Goal: Information Seeking & Learning: Learn about a topic

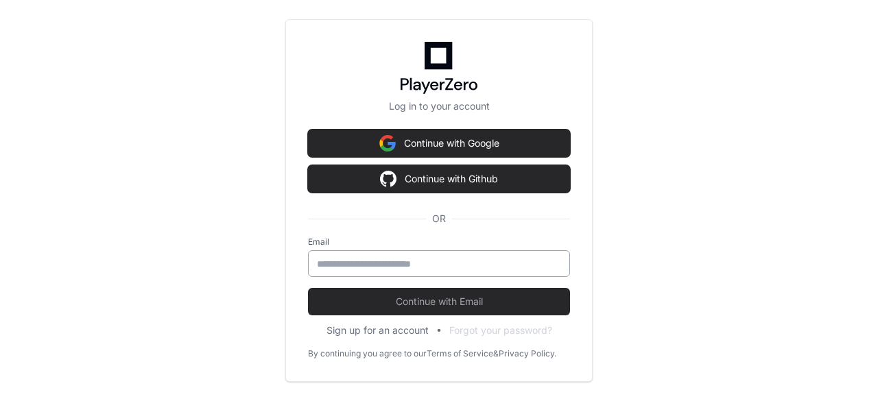
click at [418, 264] on input "email" at bounding box center [439, 264] width 244 height 14
click at [392, 257] on input "email" at bounding box center [439, 264] width 244 height 14
click at [471, 257] on input "email" at bounding box center [439, 264] width 244 height 14
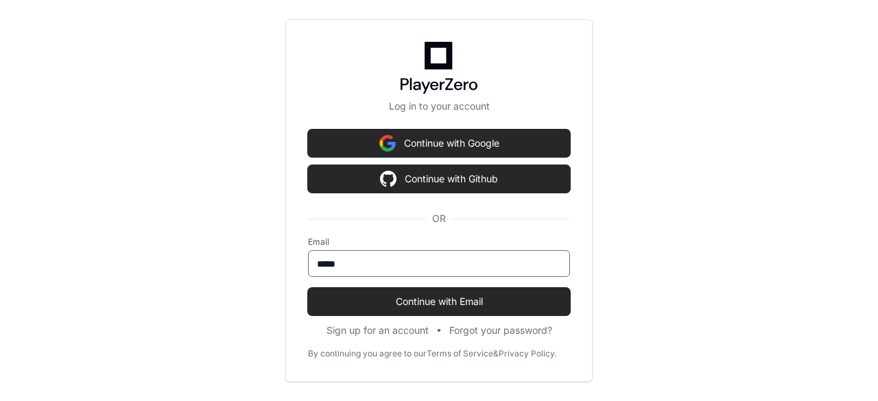
type input "**********"
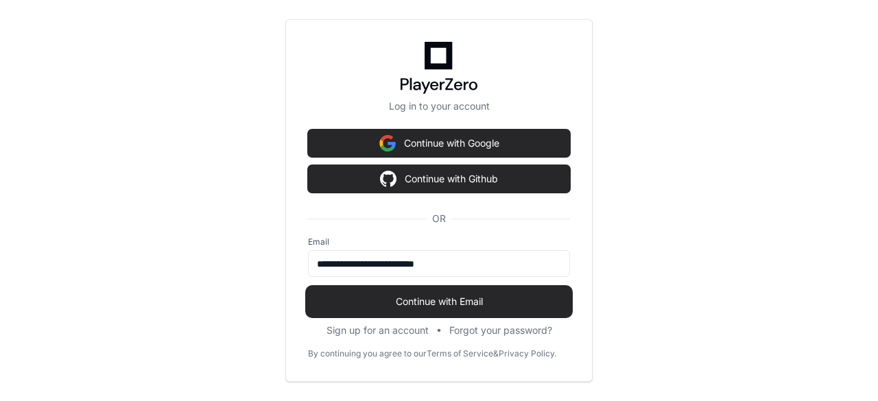
click at [423, 307] on span "Continue with Email" at bounding box center [439, 302] width 262 height 14
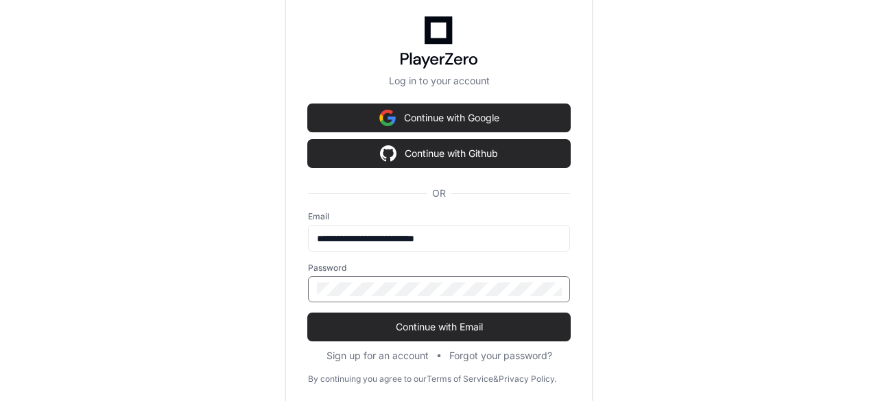
click at [308, 313] on button "Continue with Email" at bounding box center [439, 326] width 262 height 27
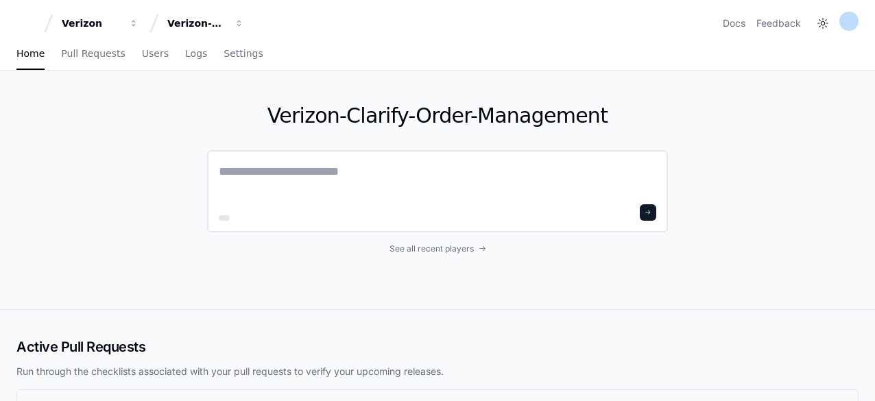
click at [303, 190] on textarea at bounding box center [438, 181] width 438 height 38
paste textarea "**********"
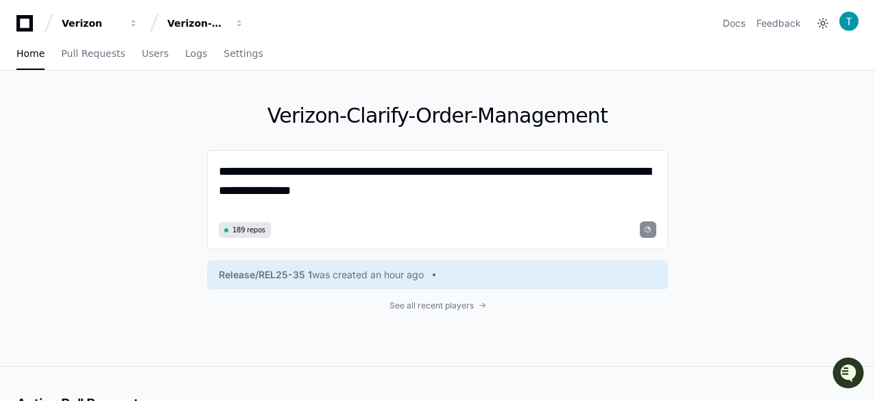
type textarea "**********"
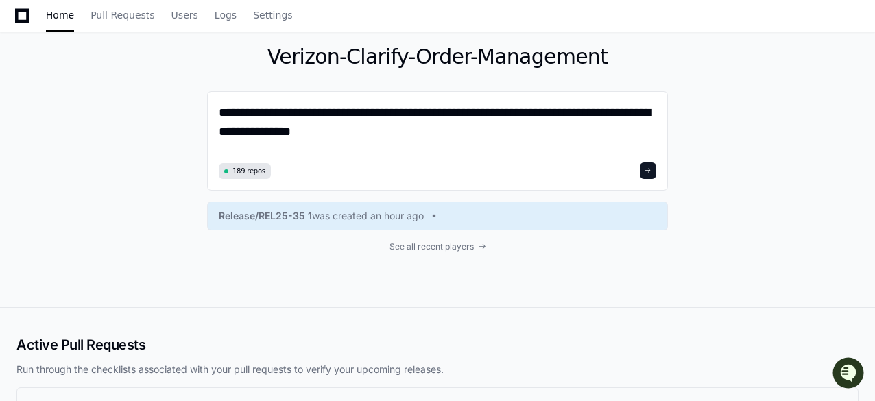
scroll to position [137, 0]
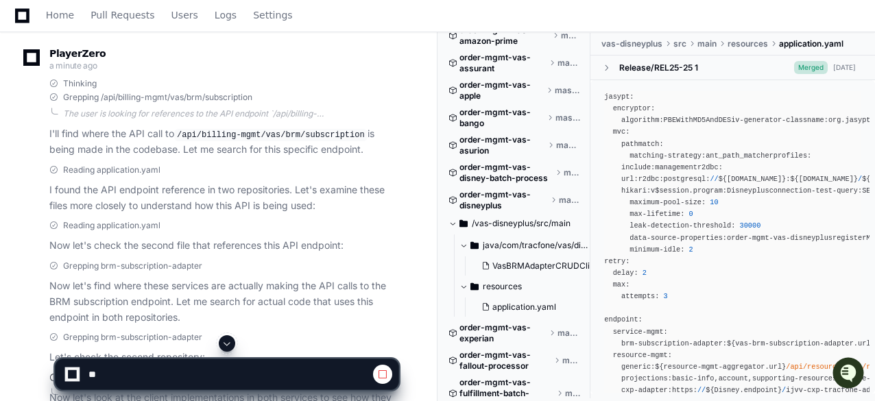
scroll to position [343, 0]
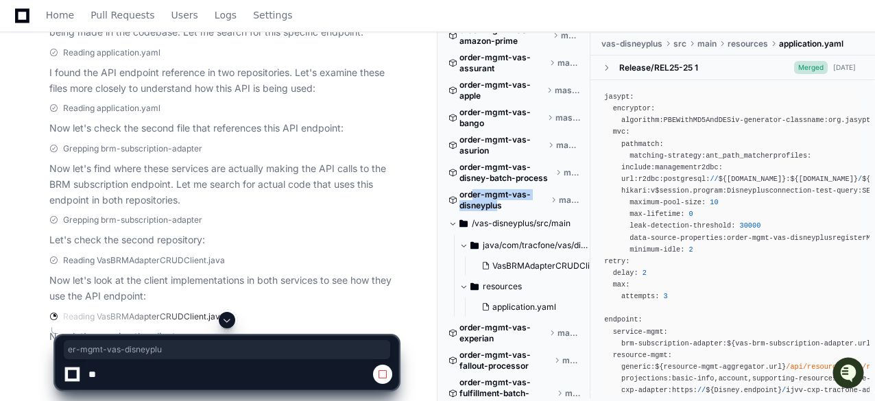
drag, startPoint x: 475, startPoint y: 216, endPoint x: 501, endPoint y: 230, distance: 28.9
click at [501, 211] on span "order-mgmt-vas-disneyplus" at bounding box center [504, 200] width 88 height 22
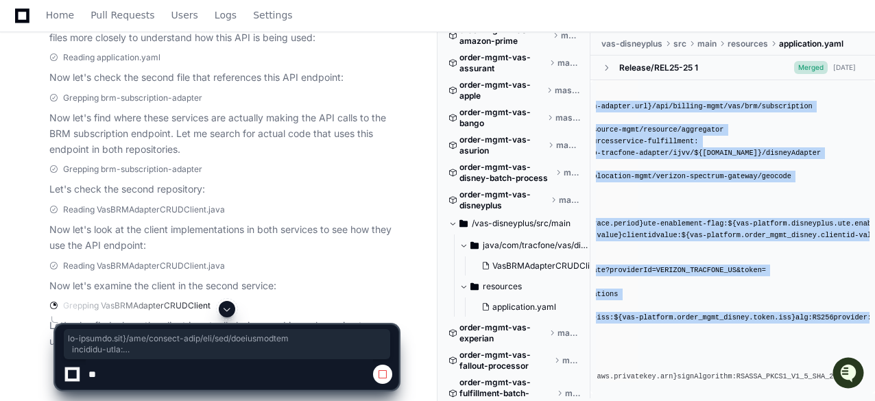
scroll to position [0, 283]
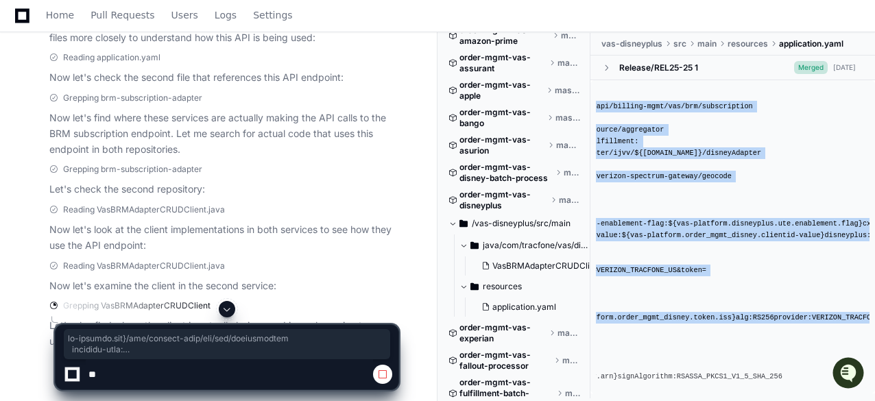
drag, startPoint x: 802, startPoint y: 196, endPoint x: 877, endPoint y: 200, distance: 75.5
click at [875, 200] on html "Verizon Verizon-Clarify-Order-Management Docs Feedback Home Pull Requests Users…" at bounding box center [437, 32] width 875 height 853
click at [694, 110] on span "/api/billing-mgmt/vas/brm/subscription" at bounding box center [673, 106] width 161 height 8
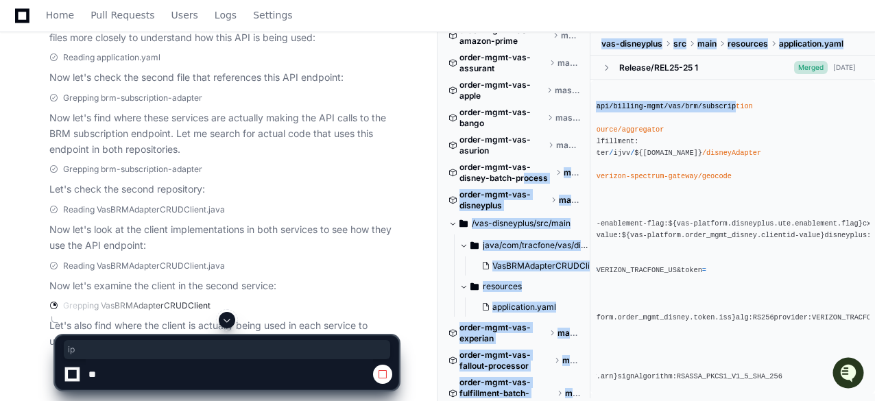
scroll to position [0, 0]
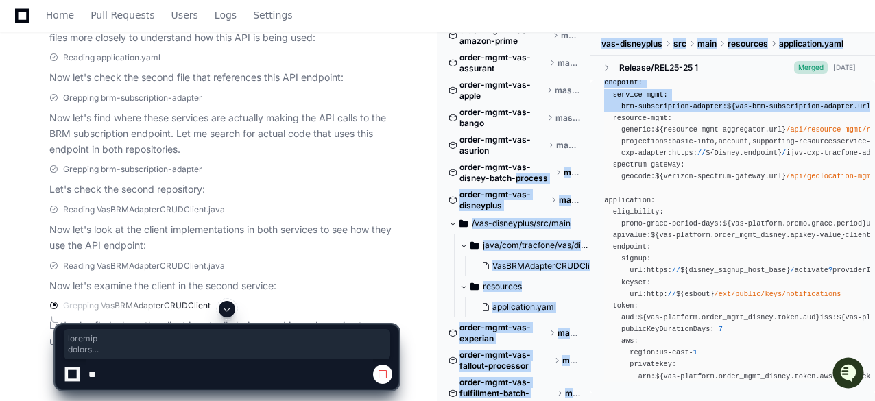
drag, startPoint x: 707, startPoint y: 198, endPoint x: 519, endPoint y: 200, distance: 188.0
click at [519, 200] on div "order-mgmt-acp-recurring-order-validation master order-mgmt-activation-order-pr…" at bounding box center [662, 218] width 427 height 370
click at [666, 110] on span "brm-subscription-adapter:" at bounding box center [674, 106] width 106 height 8
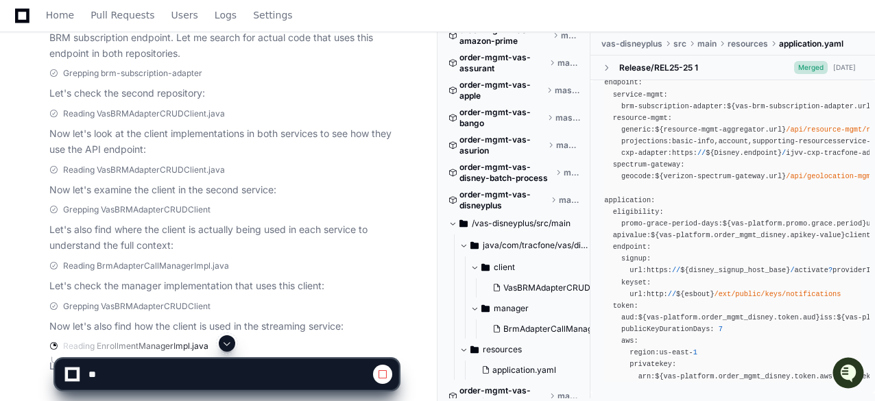
scroll to position [570, 0]
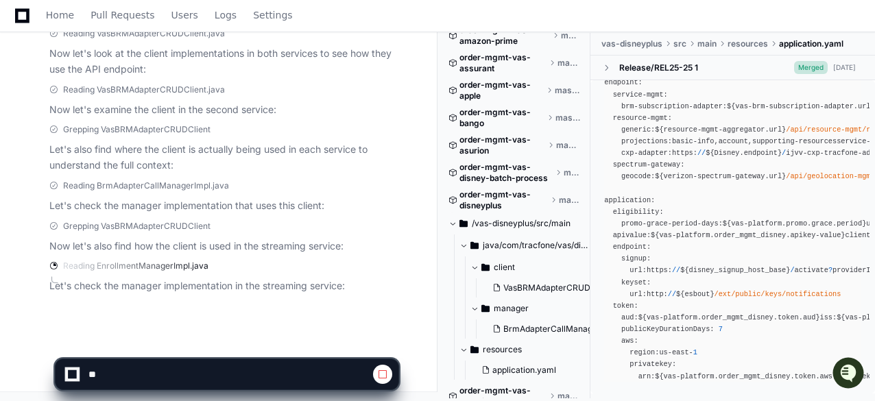
click at [455, 228] on span at bounding box center [453, 224] width 8 height 8
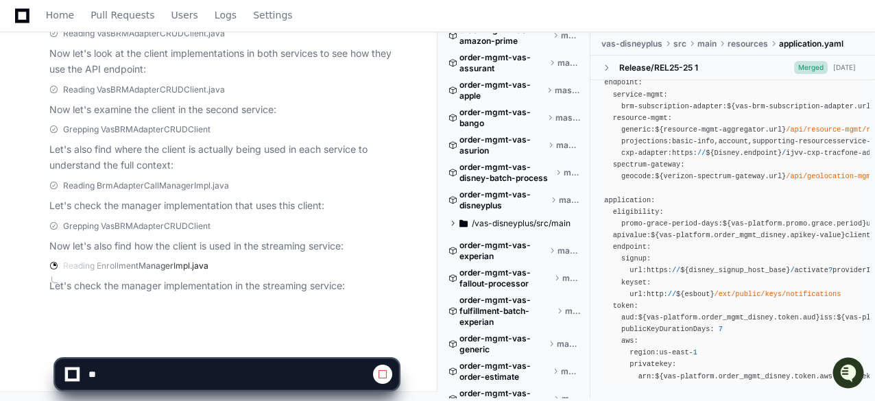
click at [455, 228] on span at bounding box center [453, 224] width 8 height 8
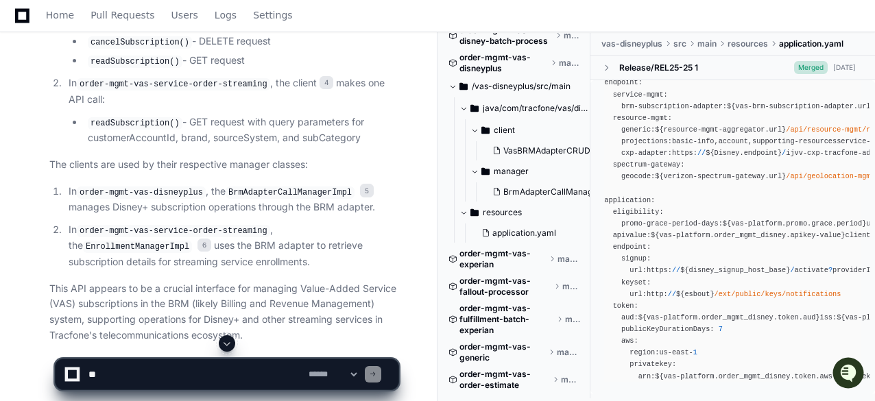
scroll to position [1296, 0]
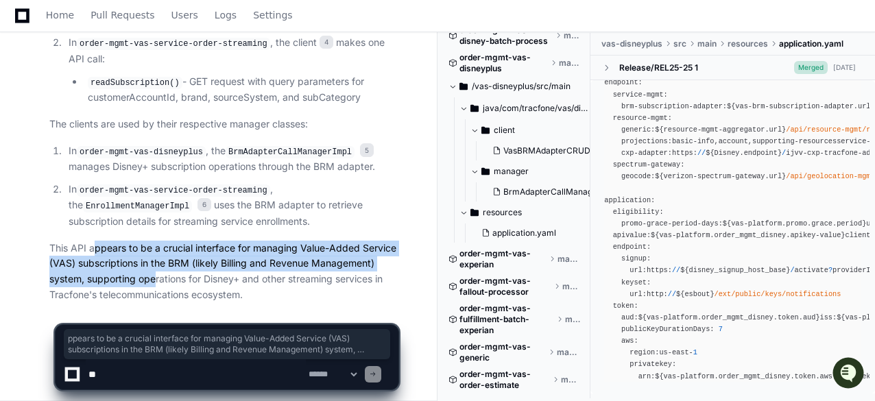
drag, startPoint x: 97, startPoint y: 235, endPoint x: 155, endPoint y: 261, distance: 63.9
click at [155, 261] on p "This API appears to be a crucial interface for managing Value-Added Service (VA…" at bounding box center [223, 272] width 349 height 62
click at [168, 377] on textarea at bounding box center [196, 374] width 220 height 30
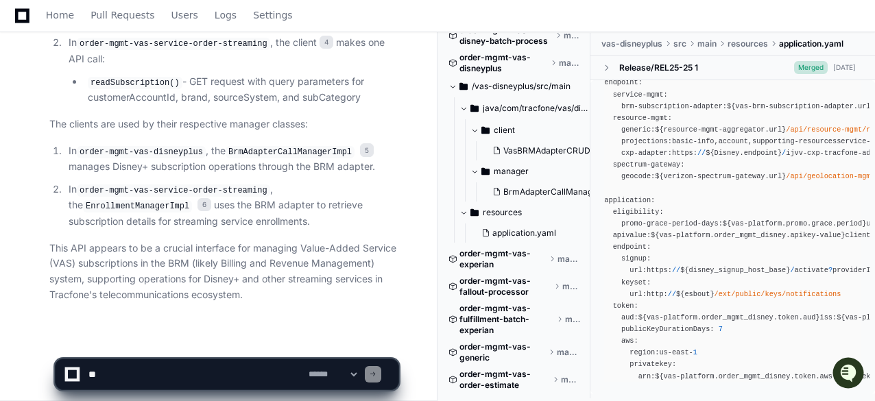
click at [169, 374] on textarea at bounding box center [196, 374] width 220 height 30
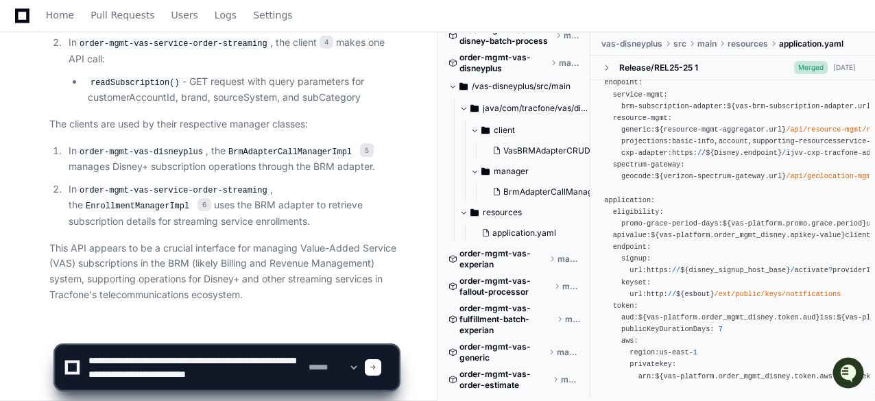
type textarea "**********"
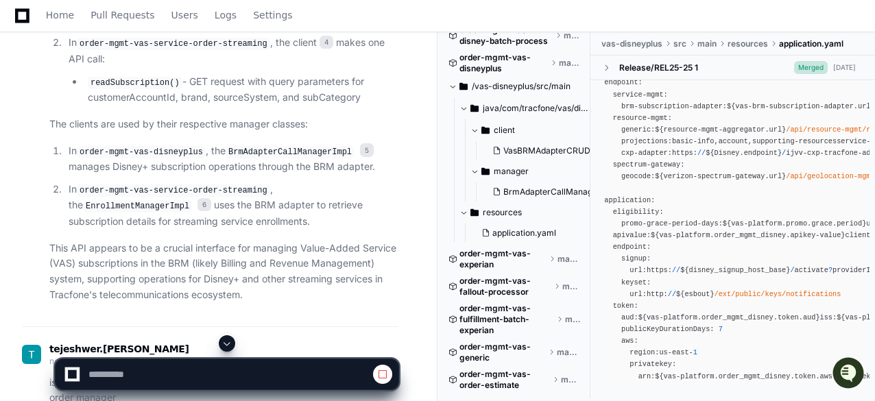
click at [626, 40] on span "vas-disneyplus" at bounding box center [632, 43] width 61 height 11
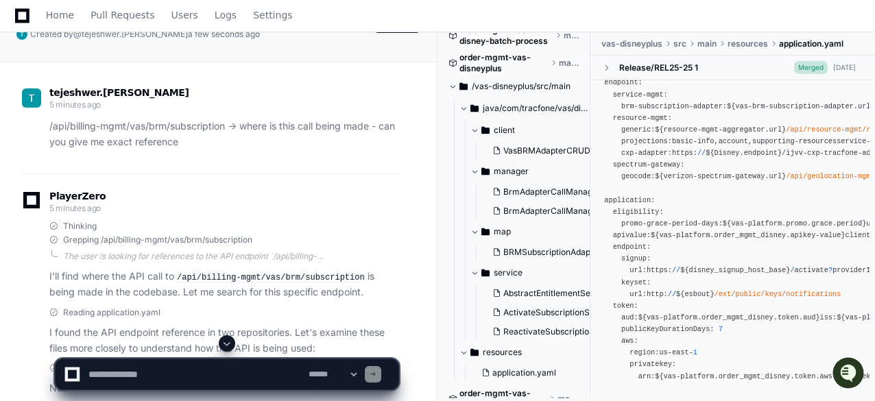
scroll to position [0, 0]
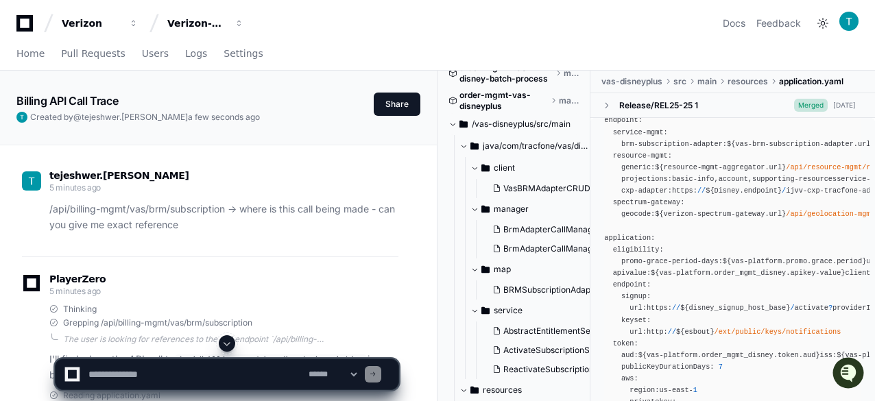
drag, startPoint x: 484, startPoint y: 147, endPoint x: 502, endPoint y: 147, distance: 18.5
click at [502, 130] on span "/vas-disneyplus/src/main" at bounding box center [521, 124] width 99 height 11
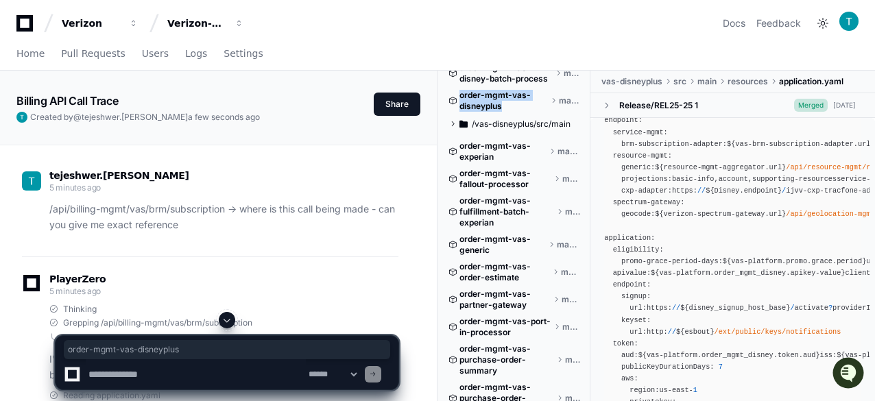
drag, startPoint x: 504, startPoint y: 128, endPoint x: 458, endPoint y: 119, distance: 46.8
click at [458, 112] on div "order-mgmt-vas-disneyplus master" at bounding box center [515, 101] width 132 height 22
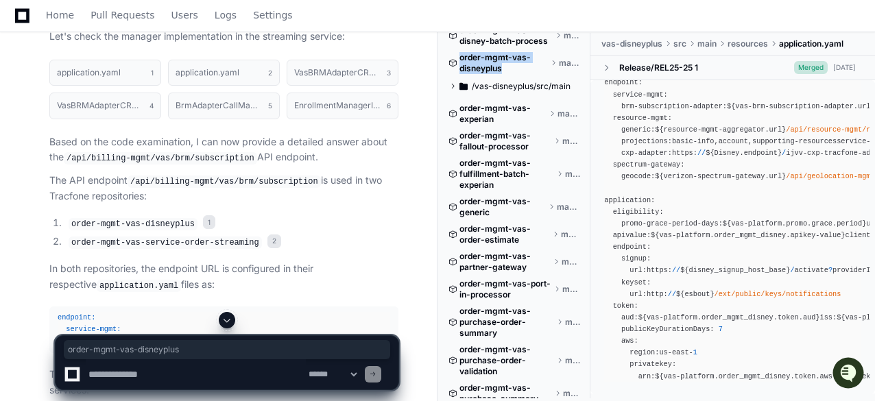
scroll to position [823, 0]
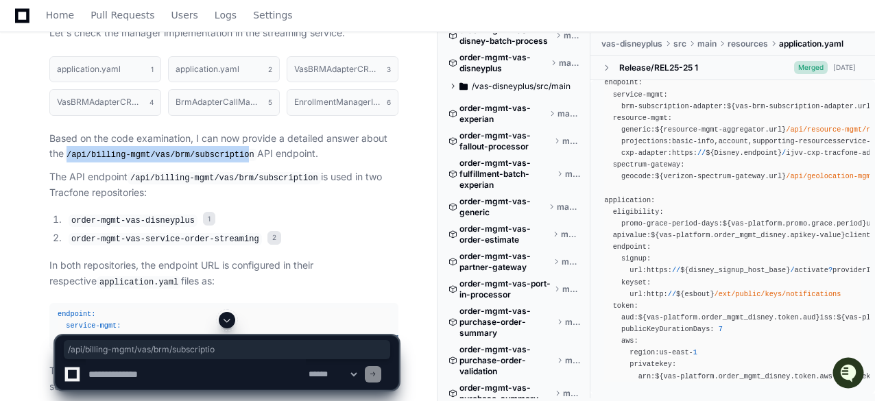
drag, startPoint x: 68, startPoint y: 152, endPoint x: 238, endPoint y: 152, distance: 170.1
click at [238, 152] on code "/api/billing-mgmt/vas/brm/subscription" at bounding box center [160, 155] width 193 height 12
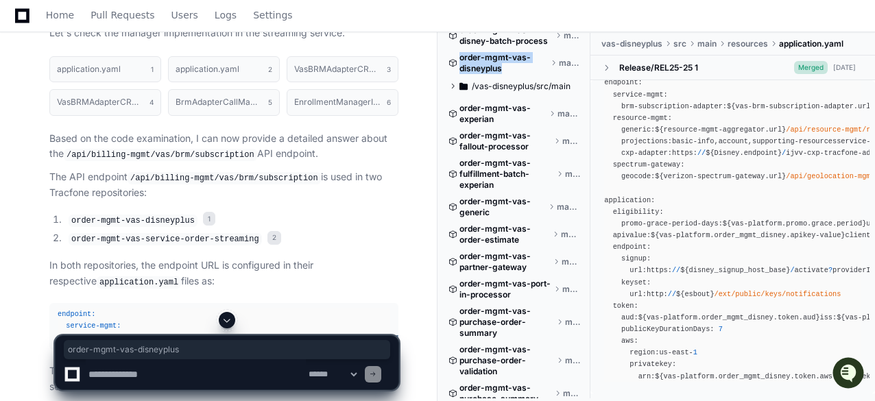
drag, startPoint x: 512, startPoint y: 88, endPoint x: 462, endPoint y: 76, distance: 50.9
click at [462, 74] on span "order-mgmt-vas-disneyplus" at bounding box center [504, 63] width 88 height 22
copy span "order-mgmt-vas-disneyplus"
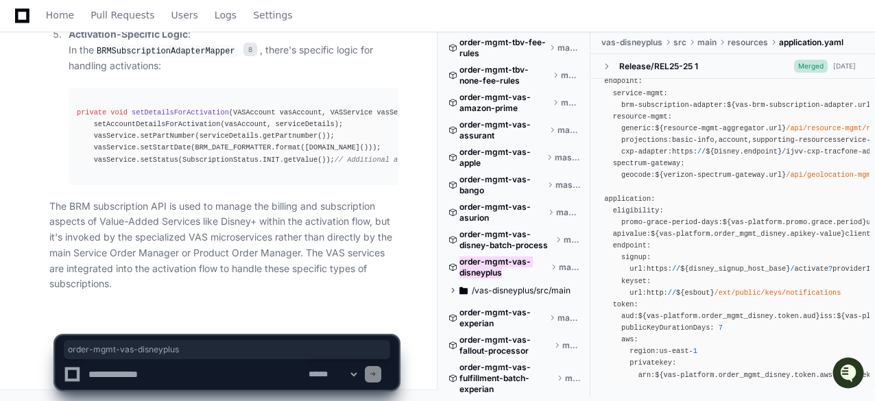
scroll to position [4976, 0]
